Goal: Find contact information: Find contact information

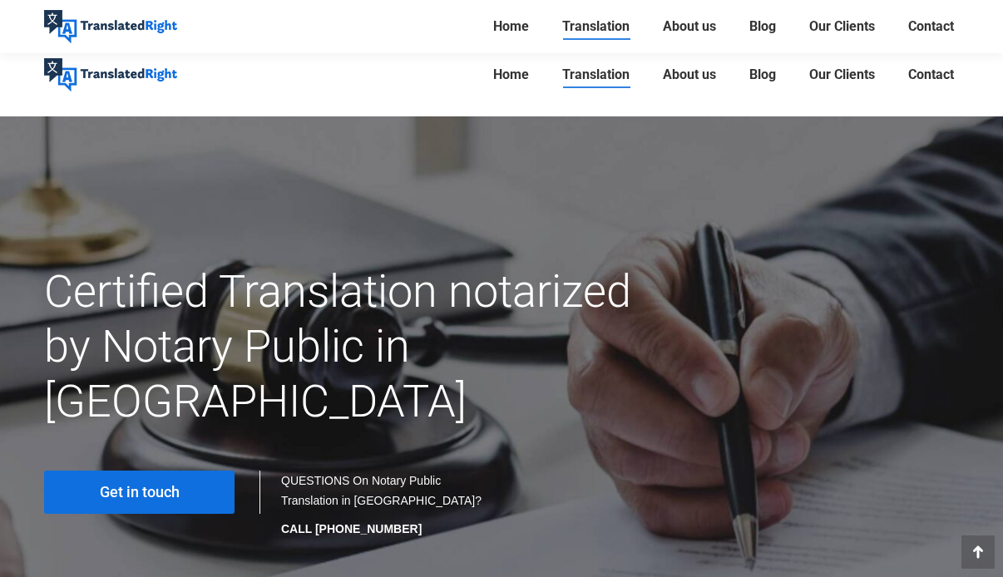
scroll to position [9049, 0]
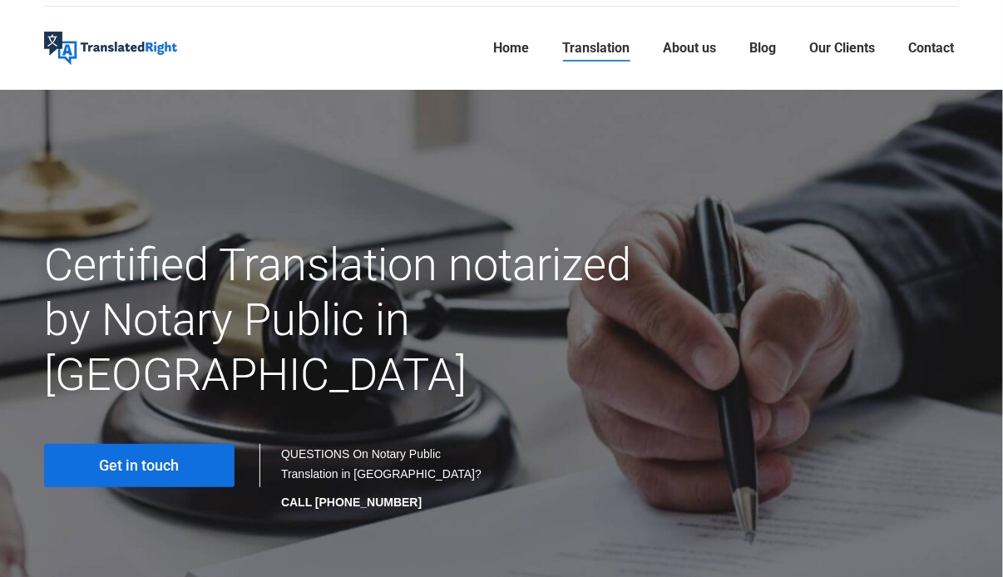
scroll to position [27, 0]
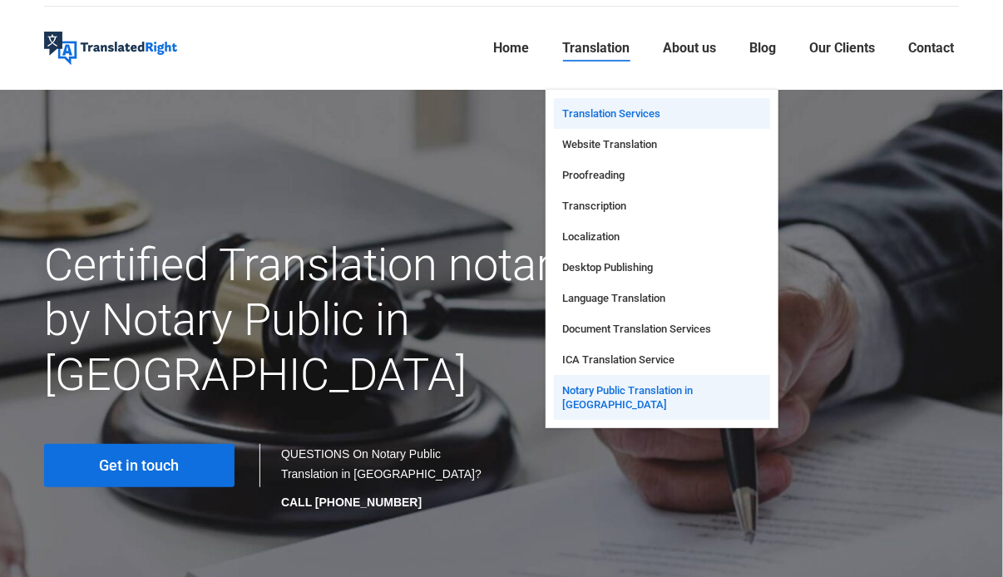
click at [659, 105] on link "Translation Services" at bounding box center [662, 113] width 216 height 31
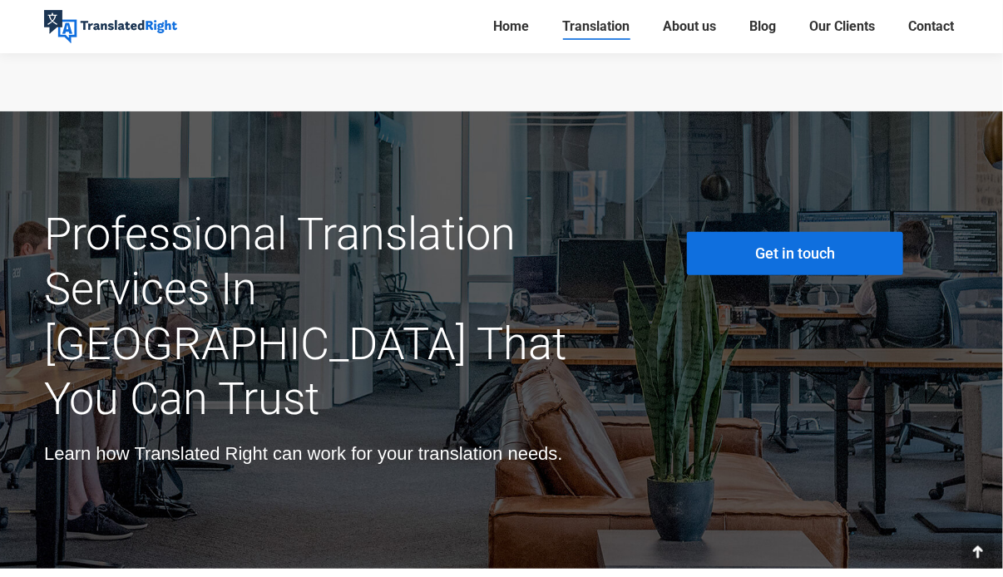
scroll to position [5101, 0]
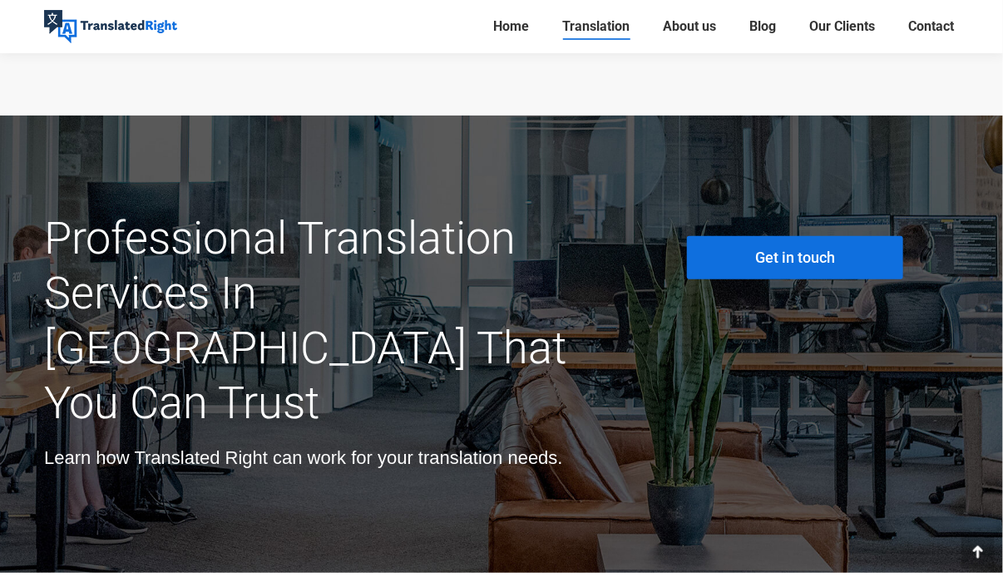
click at [777, 249] on span "Get in touch" at bounding box center [795, 257] width 80 height 17
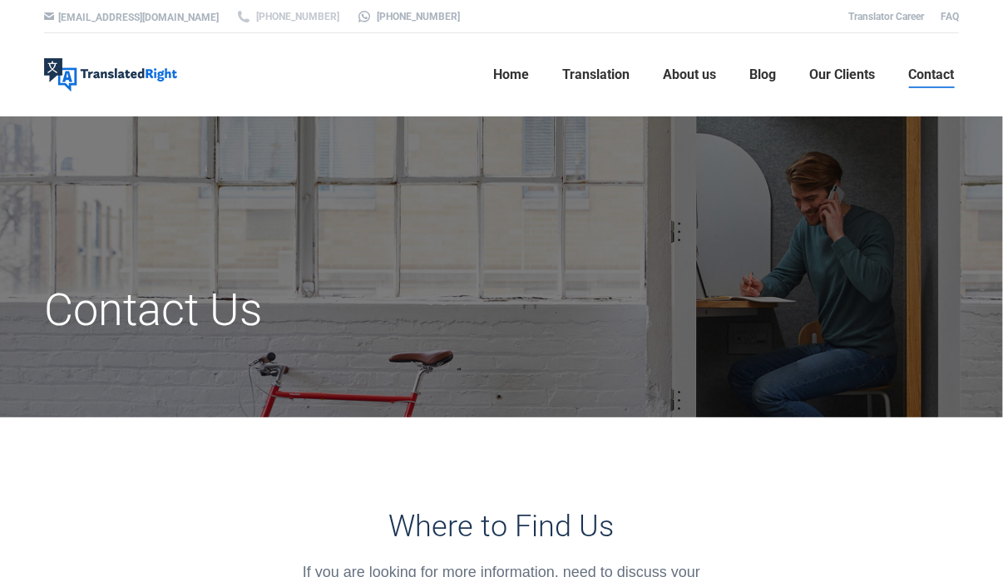
click at [235, 19] on link "[PHONE_NUMBER]" at bounding box center [287, 16] width 104 height 15
click at [806, 229] on div at bounding box center [501, 266] width 1003 height 301
click at [373, 22] on link "[PHONE_NUMBER]" at bounding box center [408, 16] width 104 height 15
